Goal: Task Accomplishment & Management: Complete application form

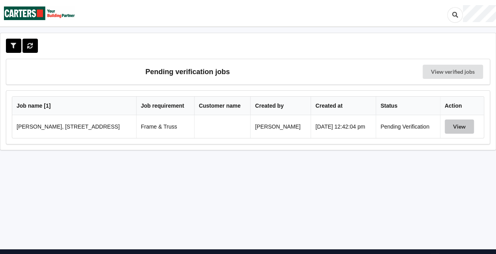
click at [459, 123] on button "View" at bounding box center [459, 127] width 29 height 14
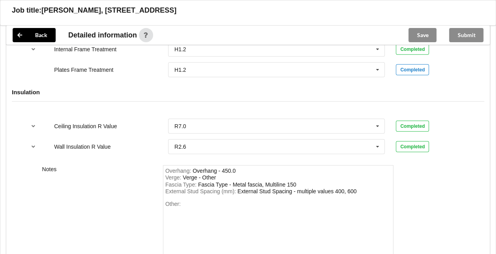
scroll to position [956, 0]
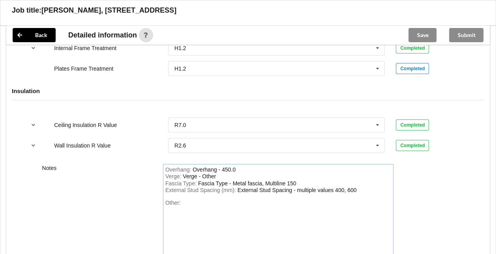
click at [283, 181] on div "Fascia Type - Metal fascia, Multiline 150" at bounding box center [247, 183] width 98 height 6
click at [284, 180] on div "Fascia Type - Metal fascia, Multiline 150" at bounding box center [247, 183] width 98 height 6
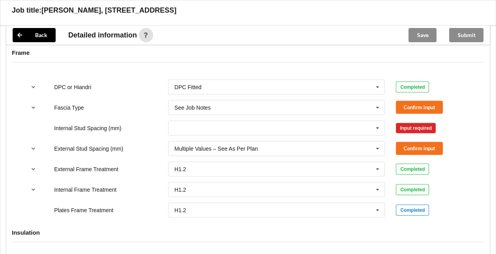
scroll to position [814, 0]
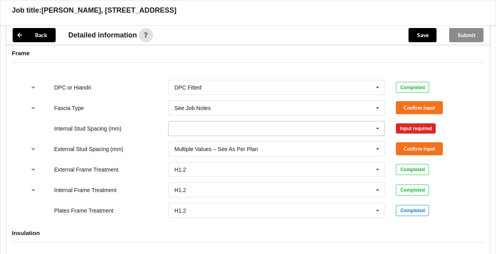
click at [381, 128] on icon at bounding box center [378, 128] width 12 height 15
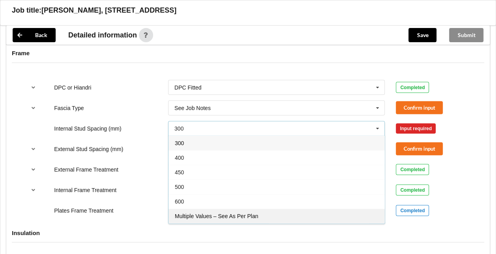
click at [223, 214] on span "Multiple Values – See As Per Plan" at bounding box center [216, 216] width 83 height 6
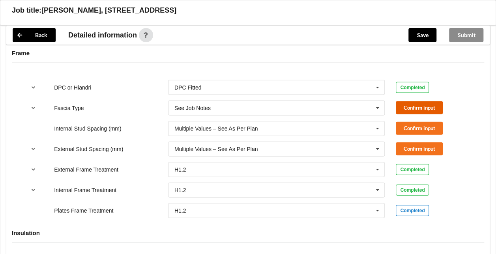
click at [430, 109] on button "Confirm input" at bounding box center [419, 107] width 47 height 13
click at [426, 128] on button "Confirm input" at bounding box center [419, 128] width 47 height 13
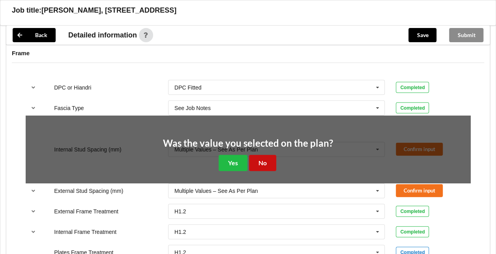
click at [263, 161] on button "No" at bounding box center [262, 163] width 27 height 16
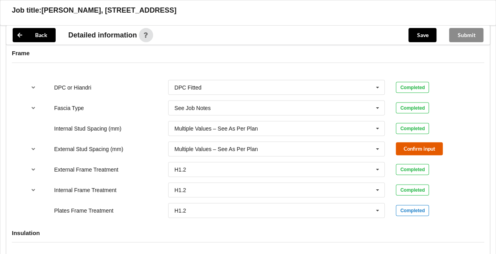
click at [432, 144] on button "Confirm input" at bounding box center [419, 148] width 47 height 13
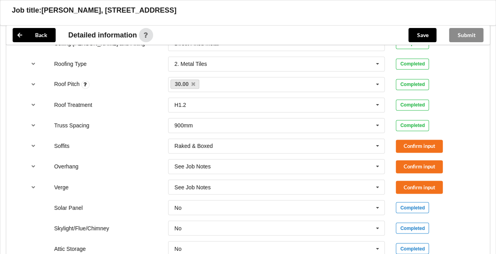
scroll to position [555, 0]
click at [414, 162] on button "Confirm input" at bounding box center [419, 167] width 47 height 13
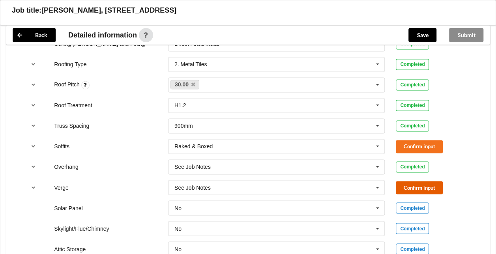
click at [420, 182] on button "Confirm input" at bounding box center [419, 187] width 47 height 13
click at [426, 146] on button "Confirm input" at bounding box center [419, 146] width 47 height 13
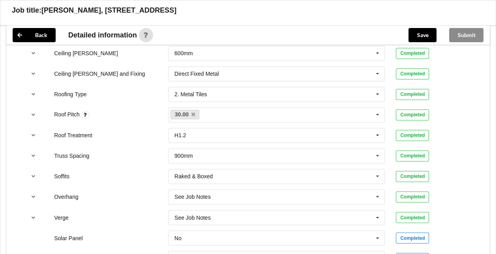
scroll to position [524, 0]
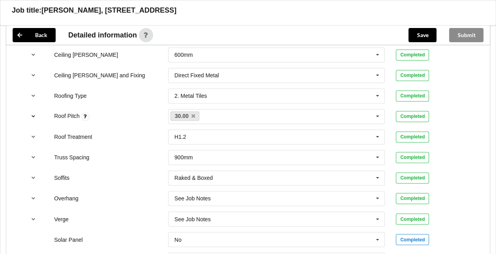
click at [33, 114] on icon "reference-toggle" at bounding box center [33, 116] width 7 height 5
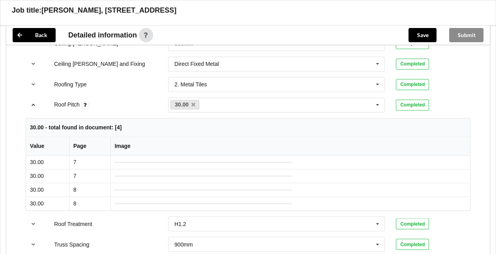
scroll to position [535, 0]
click at [34, 99] on button "reference-toggle" at bounding box center [33, 105] width 15 height 14
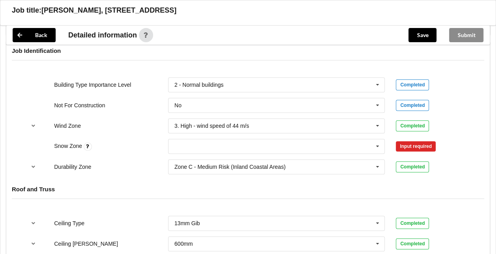
scroll to position [335, 0]
click at [381, 146] on icon at bounding box center [378, 146] width 12 height 15
click at [274, 160] on div "N0" at bounding box center [276, 160] width 216 height 15
click at [404, 145] on button "Confirm input" at bounding box center [419, 145] width 47 height 13
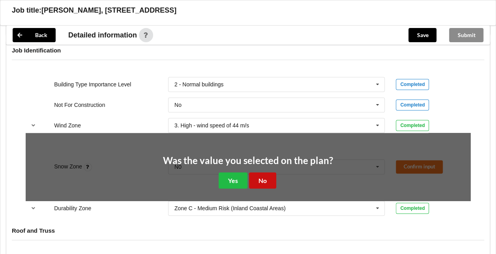
click at [275, 178] on button "No" at bounding box center [262, 180] width 27 height 16
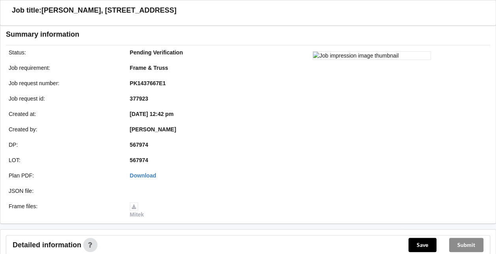
scroll to position [89, 0]
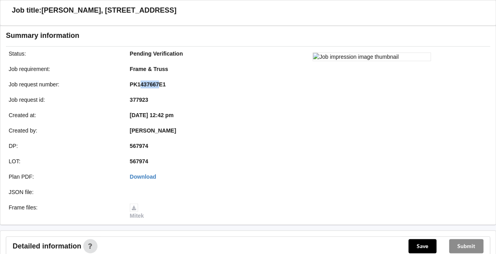
drag, startPoint x: 157, startPoint y: 81, endPoint x: 139, endPoint y: 80, distance: 18.6
click at [139, 80] on div "PK1437667E1" at bounding box center [184, 84] width 121 height 8
drag, startPoint x: 139, startPoint y: 80, endPoint x: 159, endPoint y: 83, distance: 20.0
click at [159, 83] on b "PK1437667E1" at bounding box center [148, 84] width 36 height 6
drag, startPoint x: 137, startPoint y: 81, endPoint x: 158, endPoint y: 82, distance: 20.5
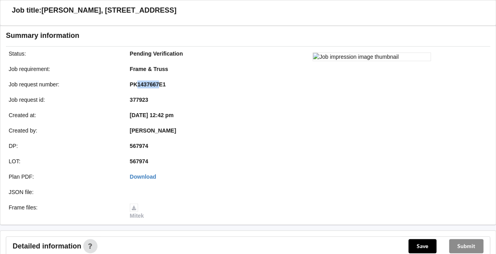
click at [158, 82] on b "PK1437667E1" at bounding box center [148, 84] width 36 height 6
copy b "1437667"
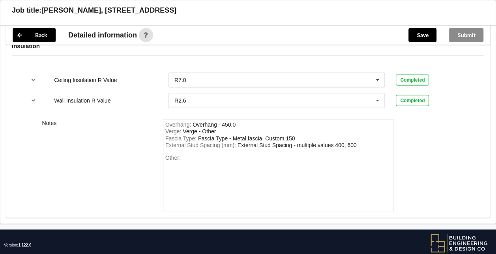
scroll to position [1002, 0]
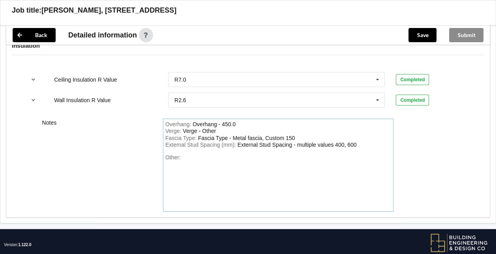
click at [188, 157] on div "Other:" at bounding box center [278, 181] width 226 height 55
drag, startPoint x: 188, startPoint y: 157, endPoint x: 183, endPoint y: 154, distance: 6.0
click at [183, 154] on div "Other:" at bounding box center [278, 181] width 226 height 55
click at [185, 155] on div "Other:" at bounding box center [278, 181] width 226 height 55
click at [189, 158] on div "Other:" at bounding box center [278, 181] width 226 height 55
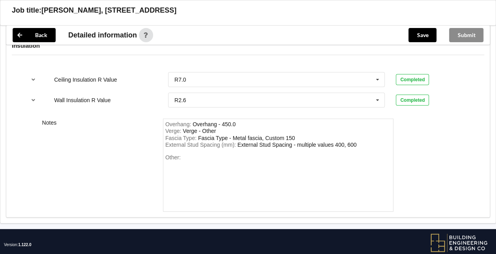
click at [189, 158] on div "Other:" at bounding box center [278, 181] width 226 height 55
click at [186, 155] on div "Other:" at bounding box center [278, 181] width 226 height 55
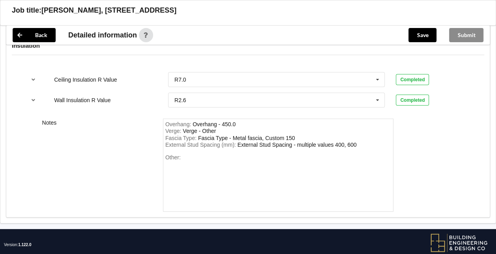
click at [186, 155] on div "Other:" at bounding box center [278, 181] width 226 height 55
click at [181, 174] on div "Other:" at bounding box center [278, 181] width 226 height 55
click at [185, 156] on div "Other:" at bounding box center [278, 181] width 226 height 55
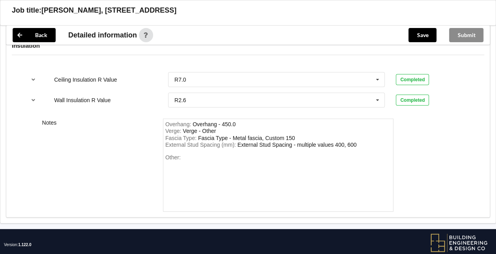
click at [185, 156] on div "Other:" at bounding box center [278, 181] width 226 height 55
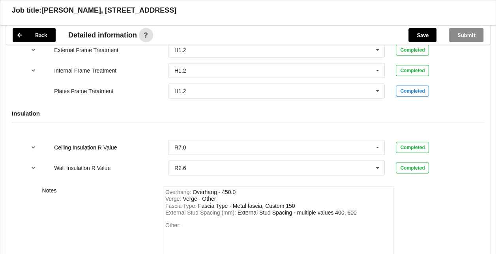
scroll to position [1013, 0]
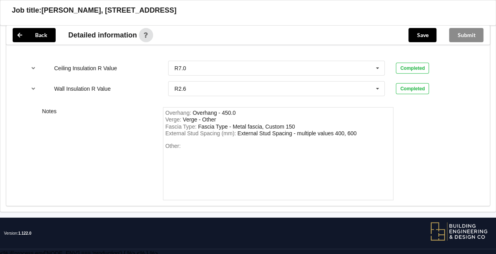
click at [195, 148] on div "Other:" at bounding box center [278, 170] width 226 height 55
click at [181, 143] on div "Other:" at bounding box center [278, 170] width 226 height 55
click at [184, 145] on div "Other:" at bounding box center [278, 170] width 226 height 55
click at [180, 144] on span "Other:" at bounding box center [172, 146] width 15 height 6
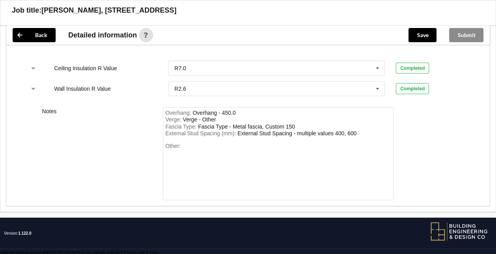
click at [180, 144] on span "Other:" at bounding box center [172, 146] width 15 height 6
click at [179, 143] on span "Other:" at bounding box center [172, 146] width 15 height 6
click at [181, 144] on div "Other:" at bounding box center [278, 170] width 226 height 55
click at [180, 144] on span "Other:" at bounding box center [172, 146] width 15 height 6
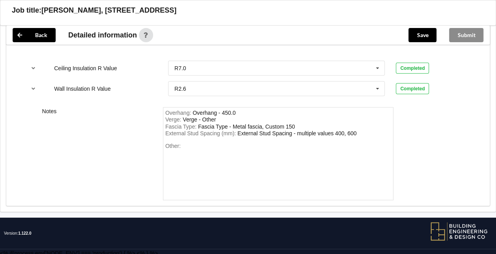
click at [179, 143] on span "Other:" at bounding box center [172, 146] width 15 height 6
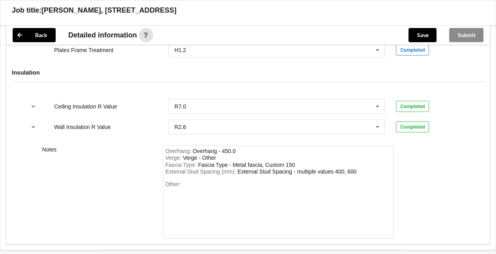
scroll to position [975, 0]
click at [180, 182] on span "Other:" at bounding box center [172, 184] width 15 height 6
drag, startPoint x: 179, startPoint y: 182, endPoint x: 158, endPoint y: 183, distance: 21.3
click at [158, 183] on div "Overhang : Overhang - 450.0 Verge : Verge - Other Fascia Type : Fascia Type - M…" at bounding box center [278, 192] width 242 height 93
drag, startPoint x: 158, startPoint y: 183, endPoint x: 182, endPoint y: 181, distance: 24.5
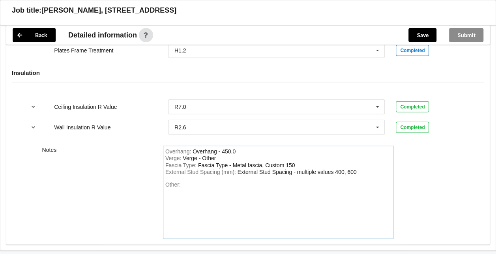
click at [182, 181] on div "Other:" at bounding box center [278, 208] width 226 height 55
paste div "Other"
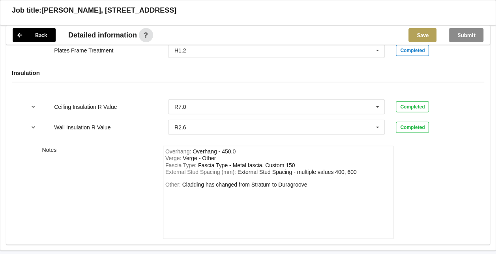
click at [428, 32] on button "Save" at bounding box center [422, 35] width 28 height 14
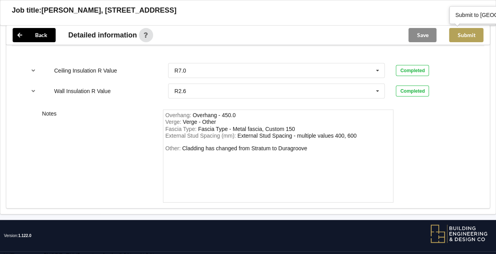
click at [469, 36] on button "Submit" at bounding box center [466, 35] width 34 height 14
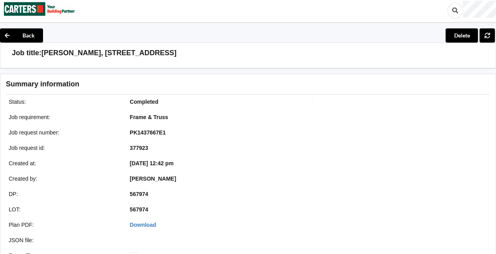
scroll to position [0, 0]
